Goal: Task Accomplishment & Management: Complete application form

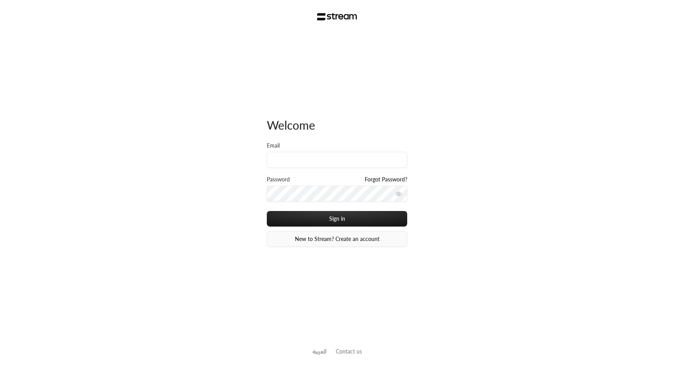
click at [341, 237] on link "New to Stream? Create an account" at bounding box center [337, 240] width 140 height 16
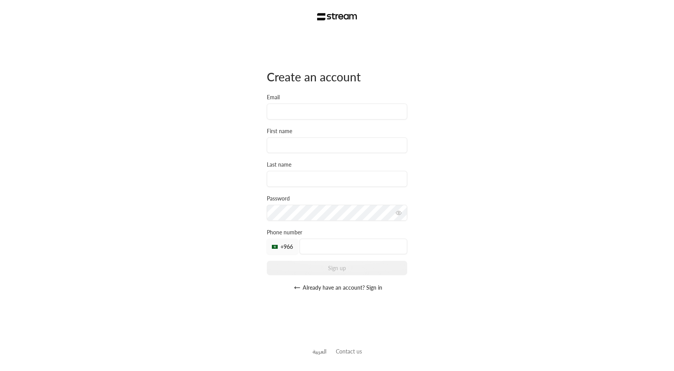
click at [442, 100] on div "Create an account Email First name Last name Password Must be at least 8 charac…" at bounding box center [337, 185] width 674 height 371
click at [400, 145] on input at bounding box center [337, 146] width 140 height 16
click at [423, 136] on div "Create an account Email First name Last name Password Must be at least 8 charac…" at bounding box center [337, 185] width 674 height 371
click at [336, 117] on input "Email" at bounding box center [337, 112] width 140 height 16
click at [442, 109] on div "Create an account Email First name Last name Password Must be at least 8 charac…" at bounding box center [337, 185] width 674 height 371
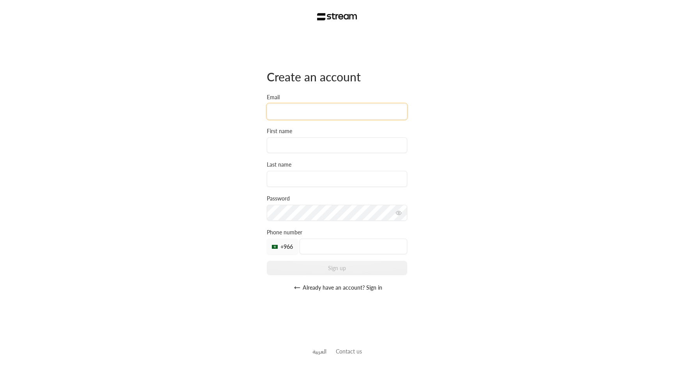
click at [328, 114] on input "Email" at bounding box center [337, 112] width 140 height 16
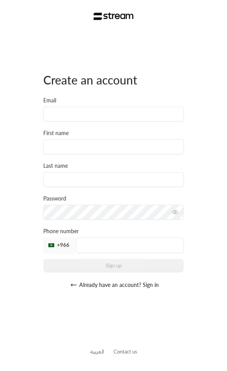
click at [197, 113] on div "Create an account Email First name Last name Password Must be at least 8 charac…" at bounding box center [113, 185] width 227 height 371
click at [170, 115] on input "Email" at bounding box center [113, 114] width 140 height 15
click at [205, 104] on div "Create an account Email First name Last name Password Must be at least 8 charac…" at bounding box center [113, 185] width 227 height 371
click at [148, 154] on input at bounding box center [113, 147] width 140 height 15
click at [205, 193] on div "Create an account Email First name Last name Password Must be at least 8 charac…" at bounding box center [113, 185] width 227 height 371
